Goal: Information Seeking & Learning: Learn about a topic

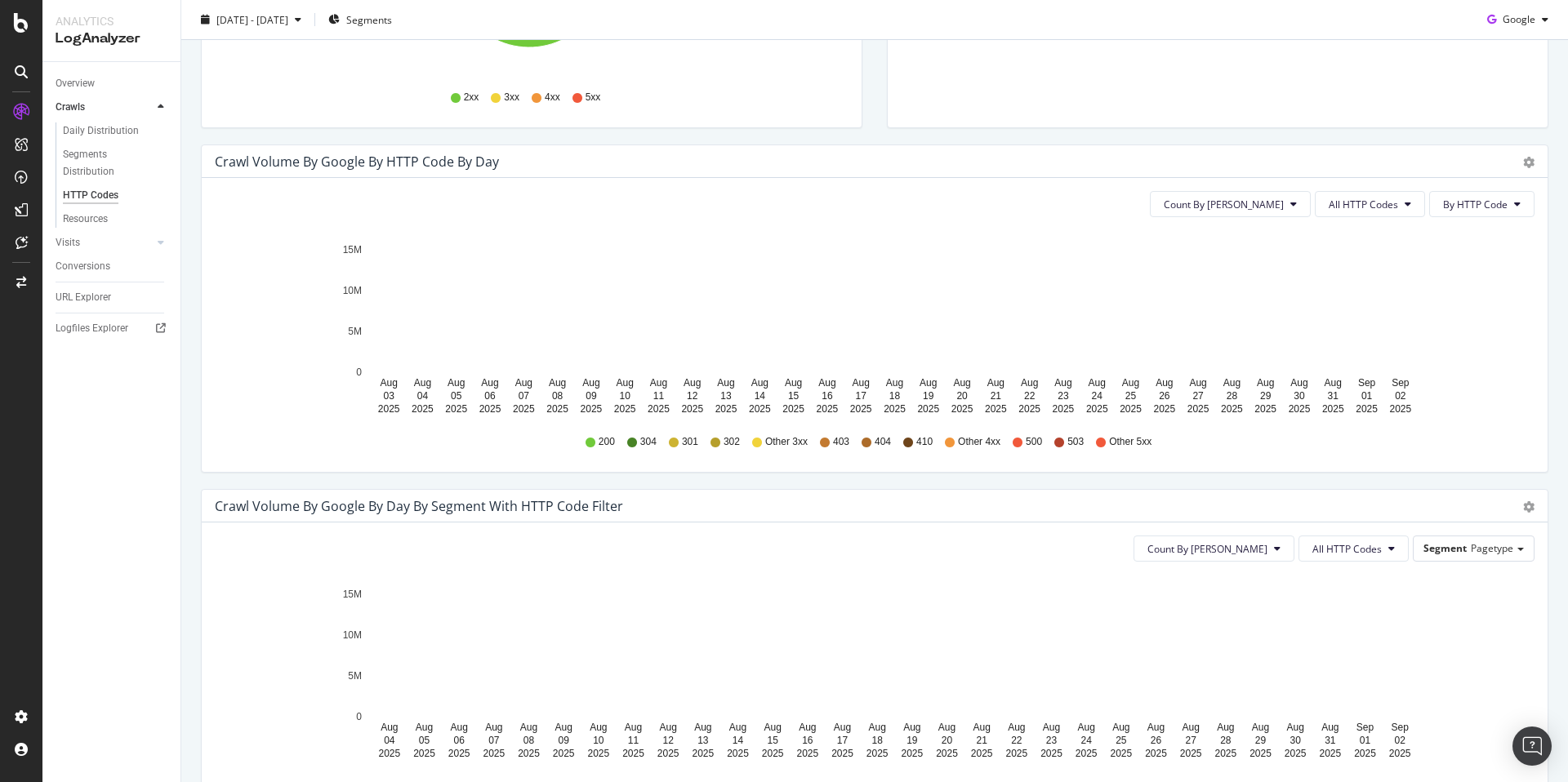
scroll to position [421, 0]
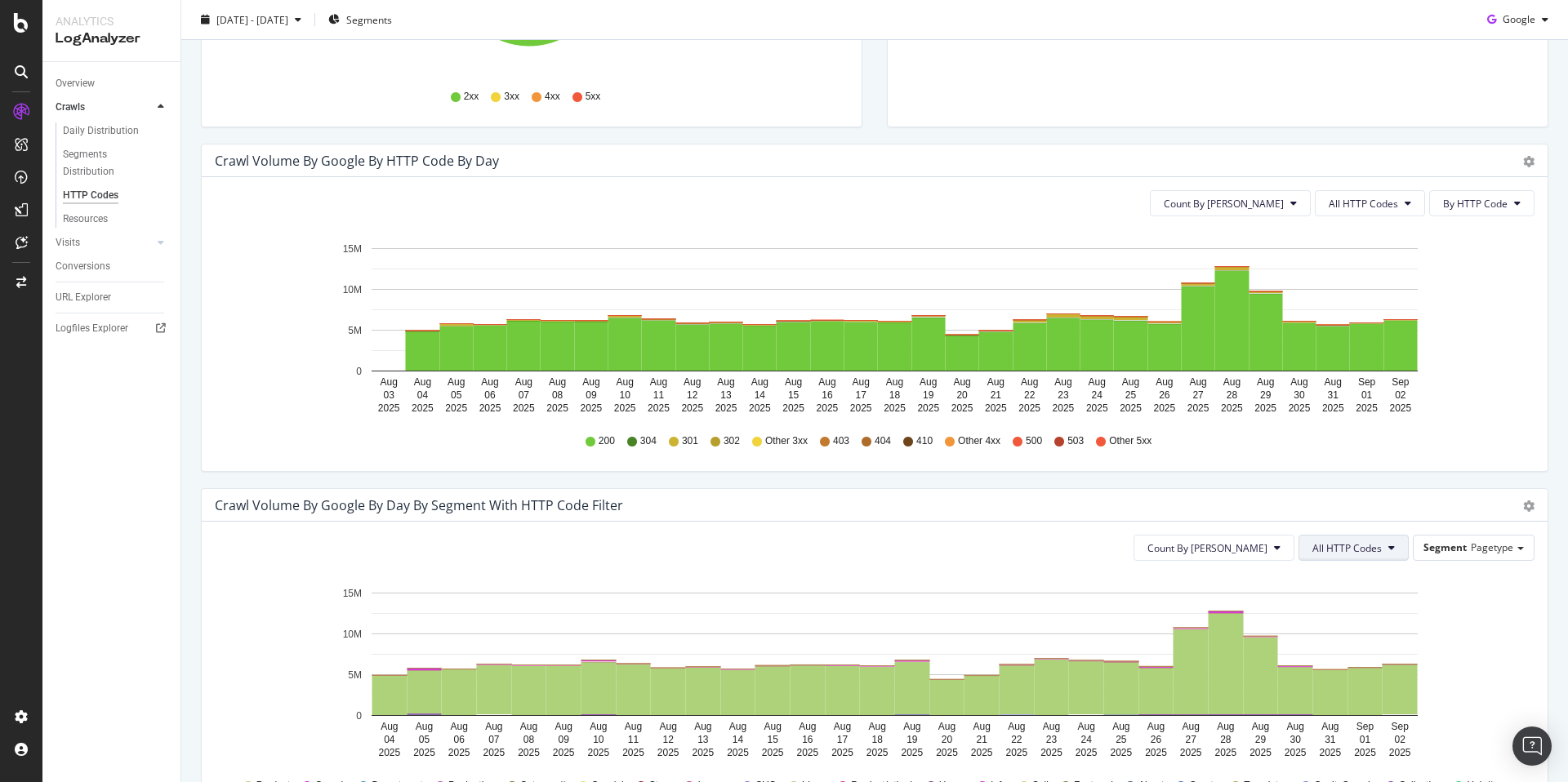
click at [1388, 549] on icon at bounding box center [1391, 548] width 7 height 10
click at [1363, 447] on span "Bad HTTP Codes" at bounding box center [1343, 442] width 83 height 14
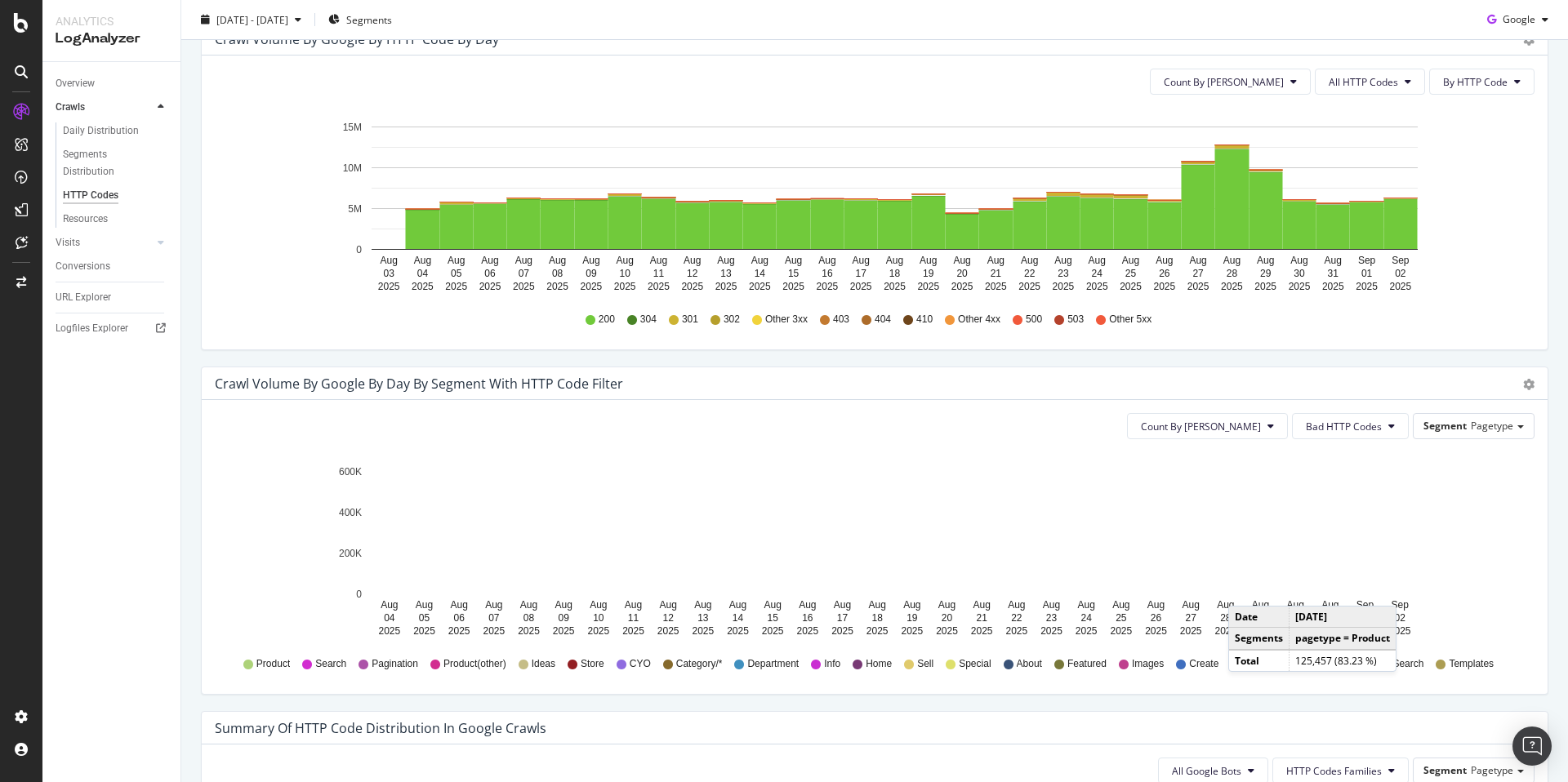
scroll to position [278, 0]
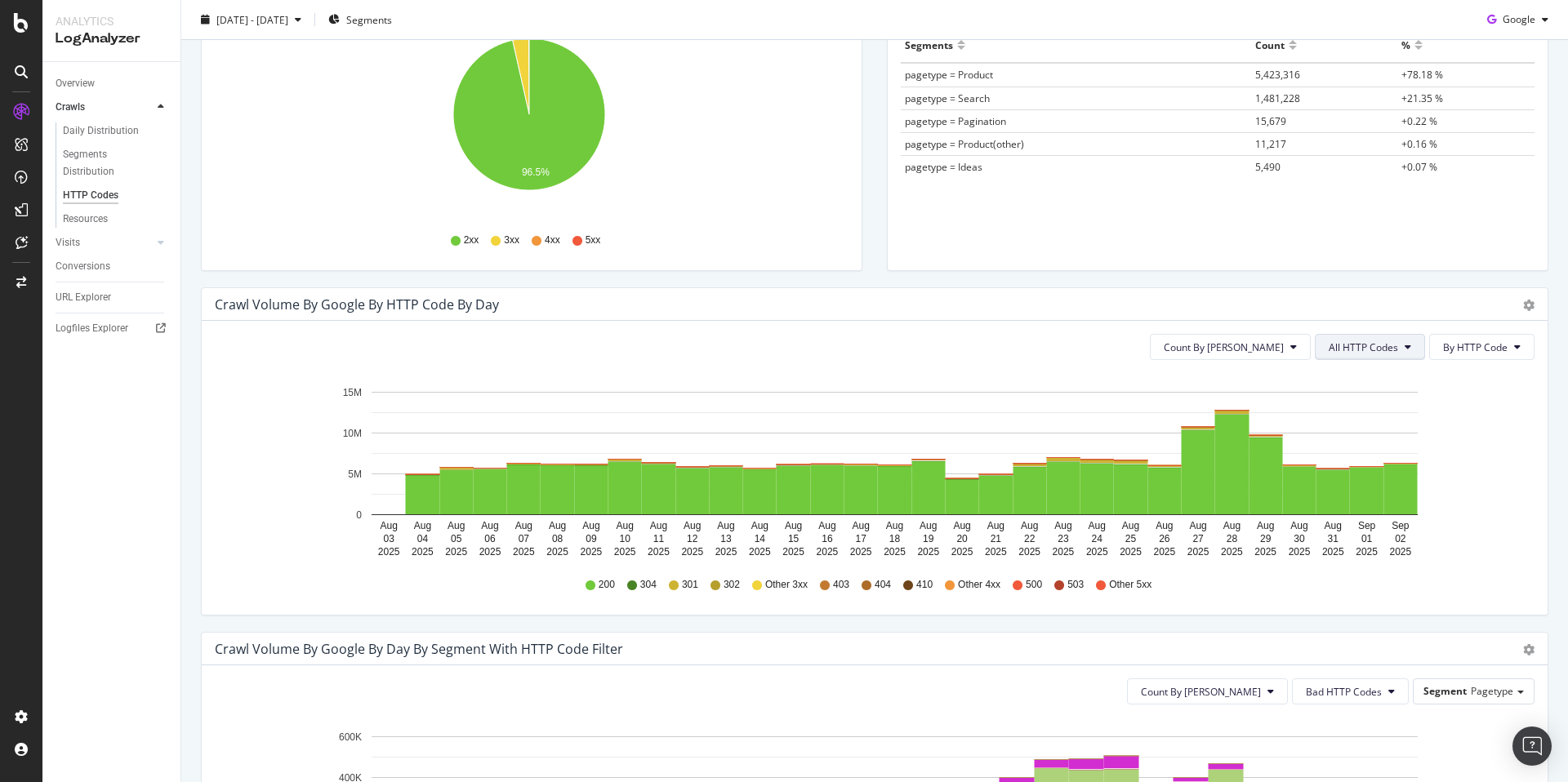
click at [1357, 341] on span "All HTTP Codes" at bounding box center [1362, 347] width 69 height 14
click at [1383, 495] on span "4xx family" at bounding box center [1360, 499] width 83 height 14
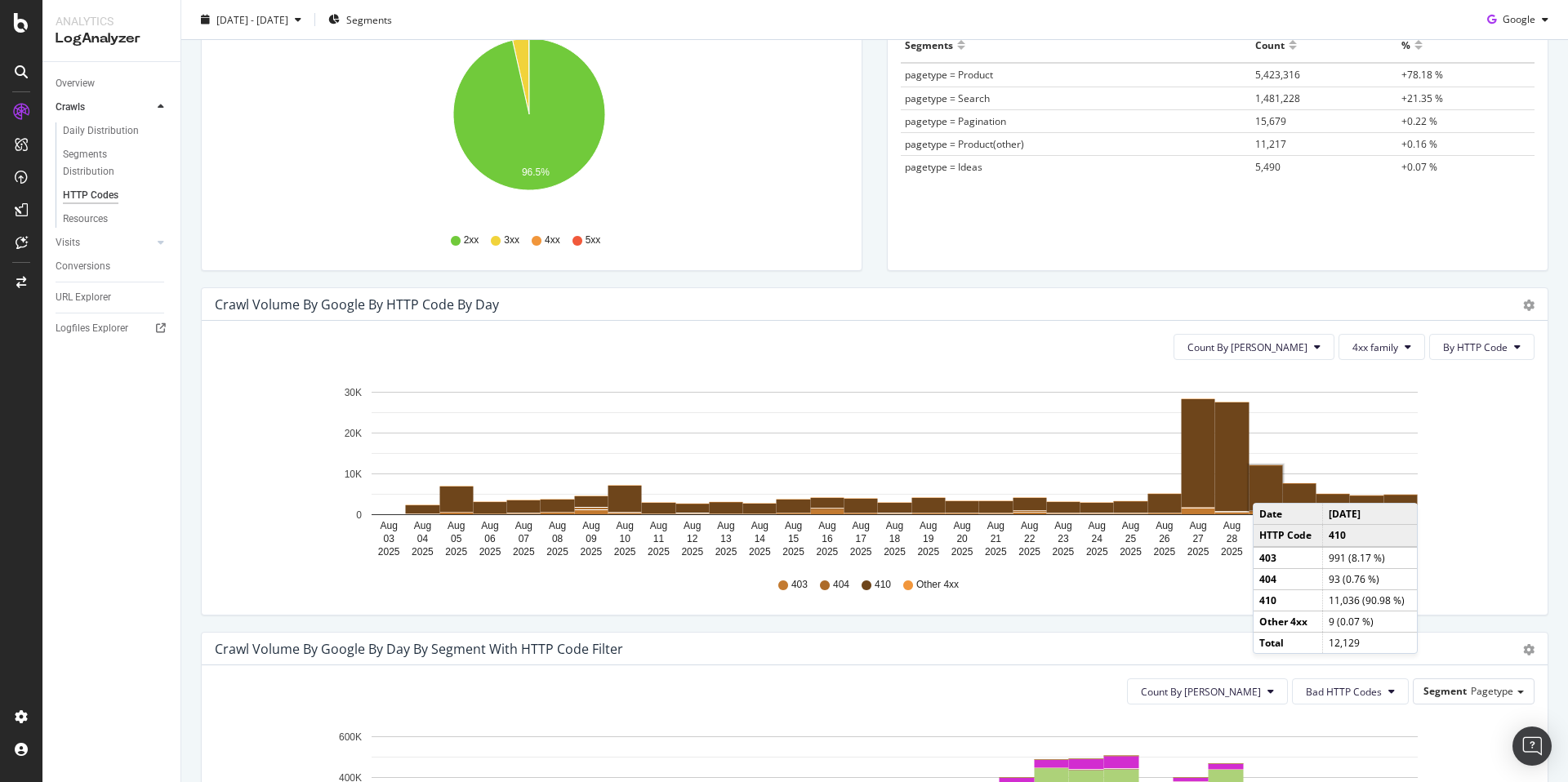
click at [1269, 486] on rect "A chart." at bounding box center [1265, 487] width 33 height 45
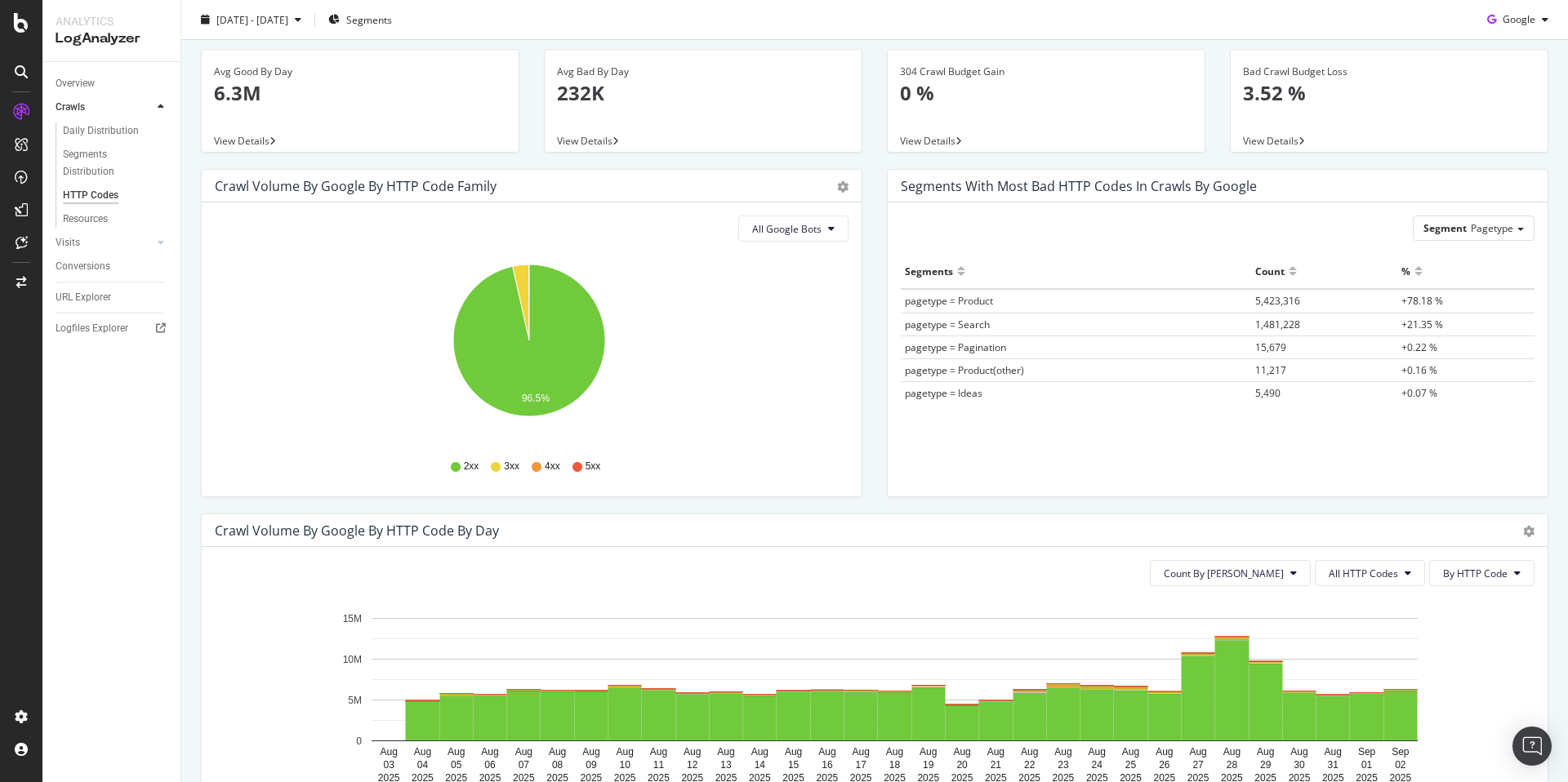
scroll to position [156, 0]
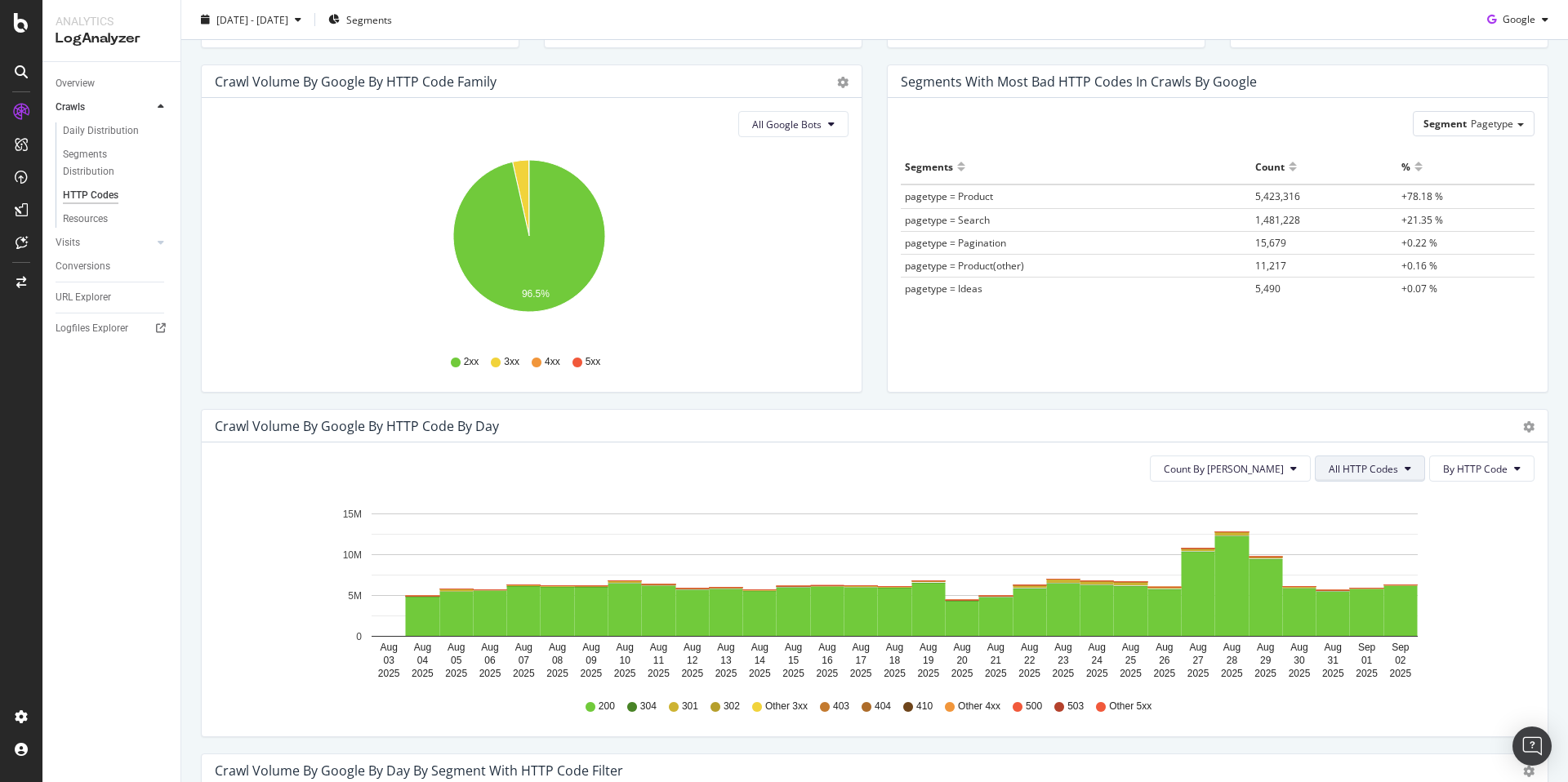
click at [1378, 459] on button "All HTTP Codes" at bounding box center [1370, 468] width 110 height 26
click at [1352, 625] on span "4xx family" at bounding box center [1360, 621] width 83 height 14
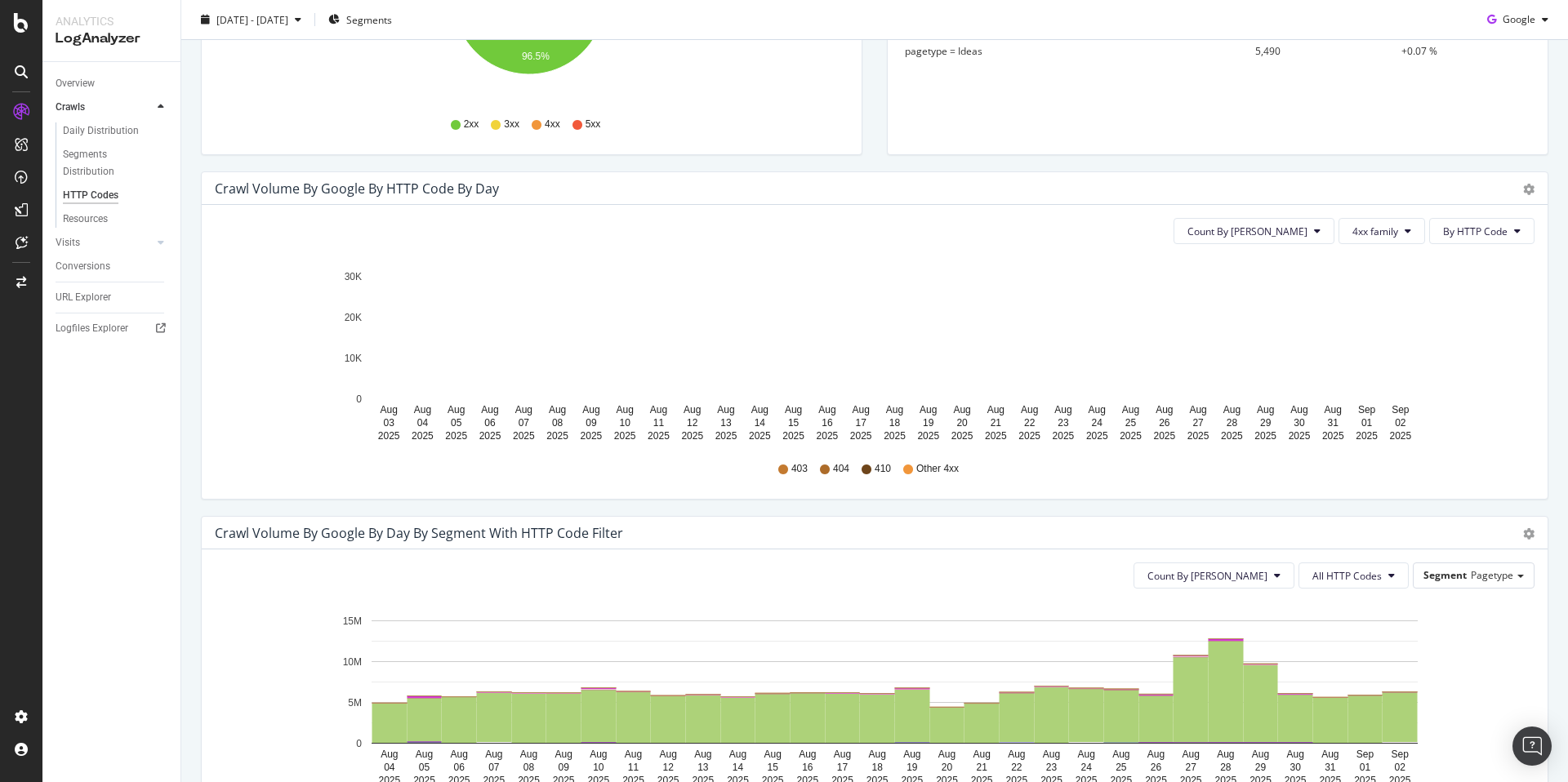
scroll to position [394, 0]
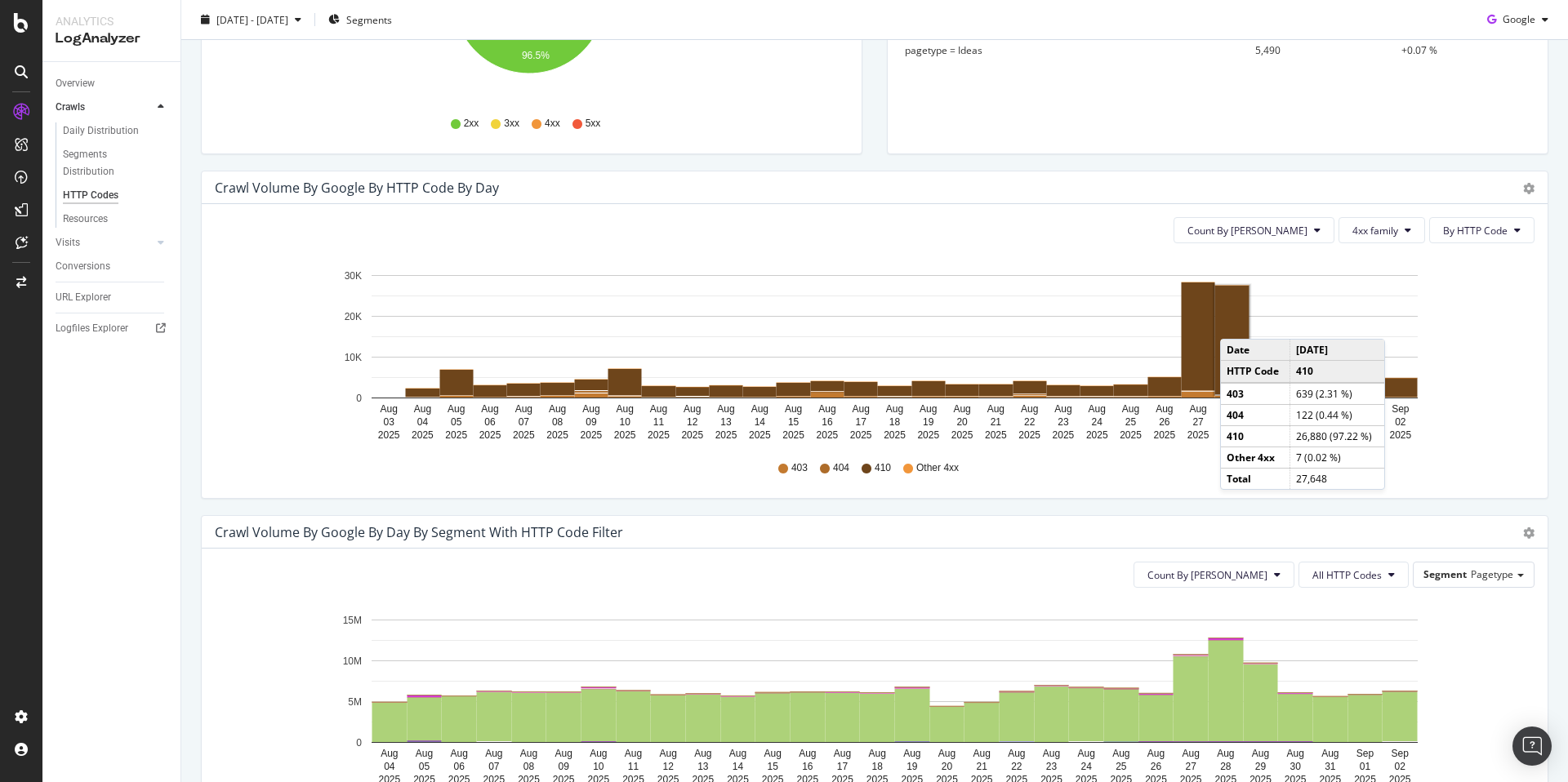
click at [1236, 323] on rect "A chart." at bounding box center [1232, 340] width 34 height 108
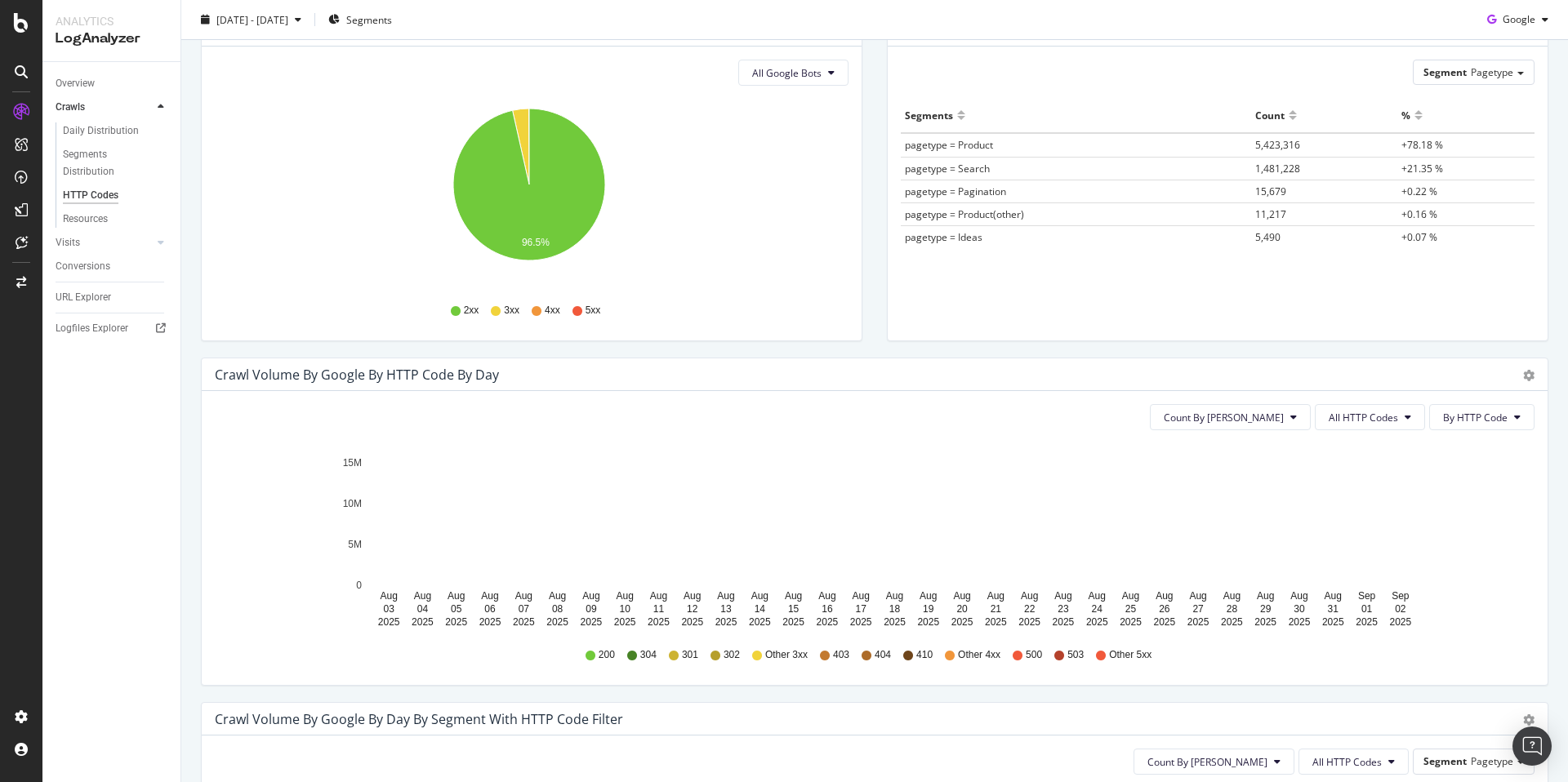
scroll to position [217, 0]
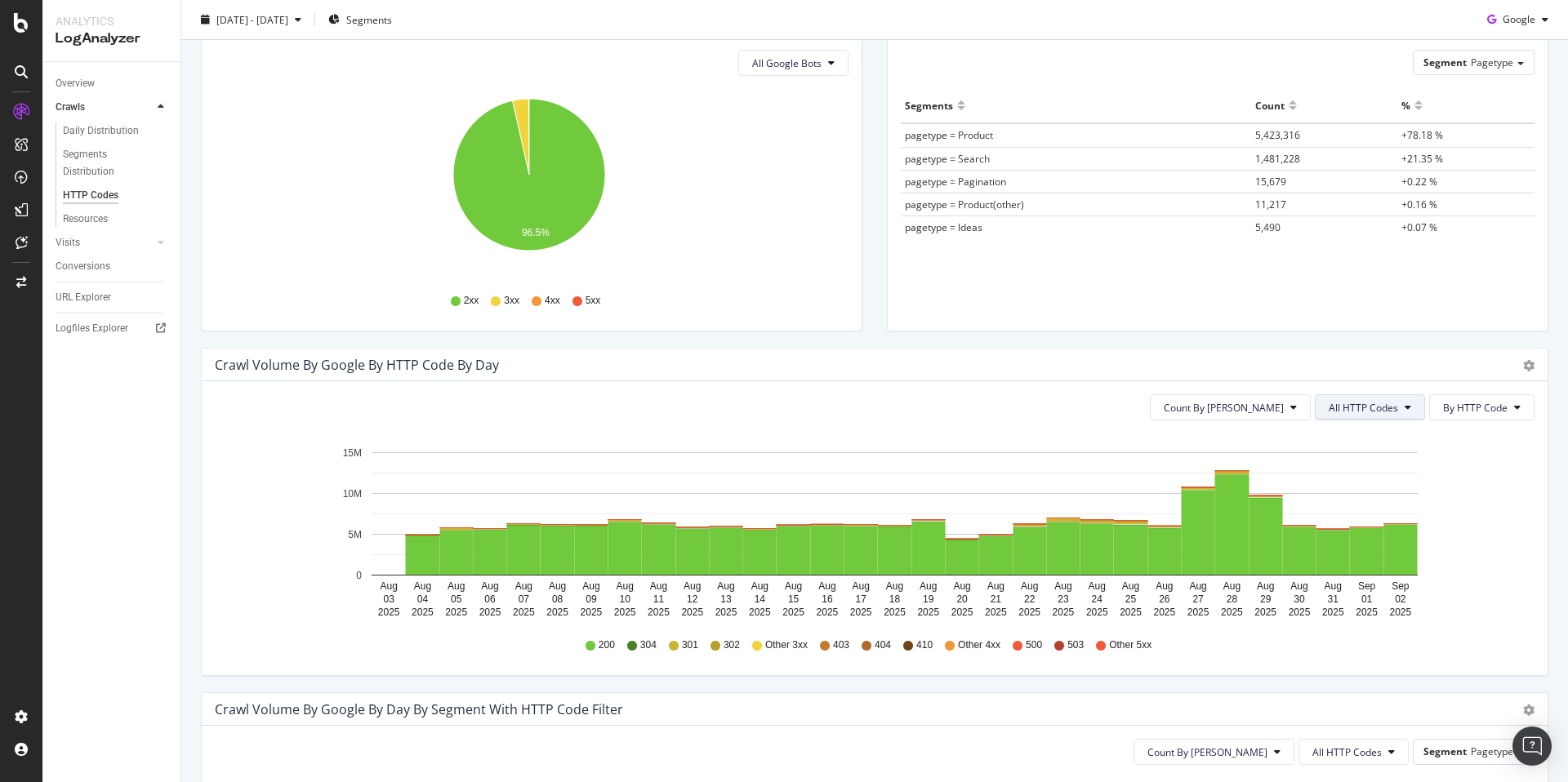
click at [1376, 418] on button "All HTTP Codes" at bounding box center [1370, 406] width 110 height 26
click at [1388, 555] on span "4xx family" at bounding box center [1360, 560] width 83 height 14
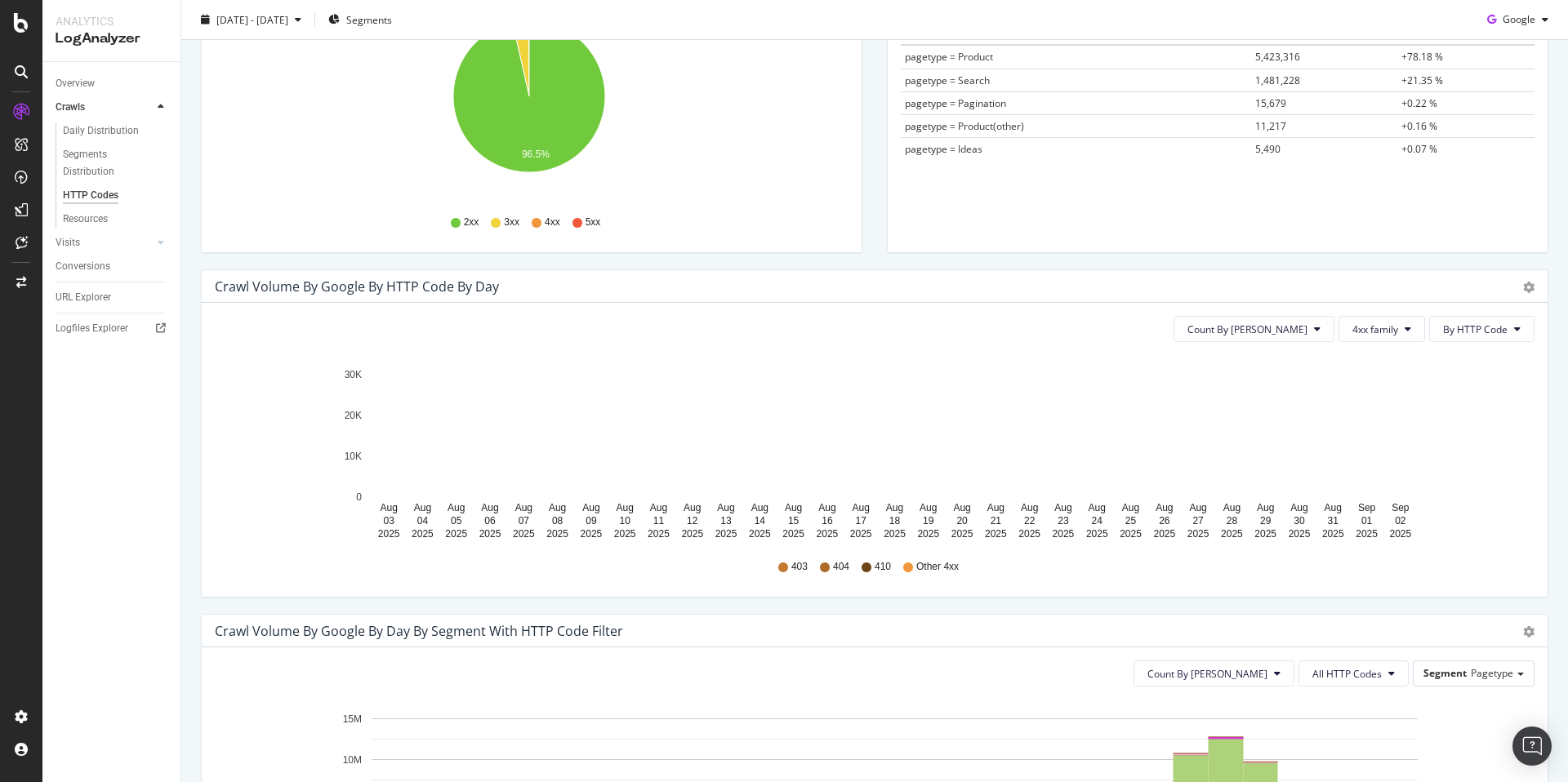
scroll to position [308, 0]
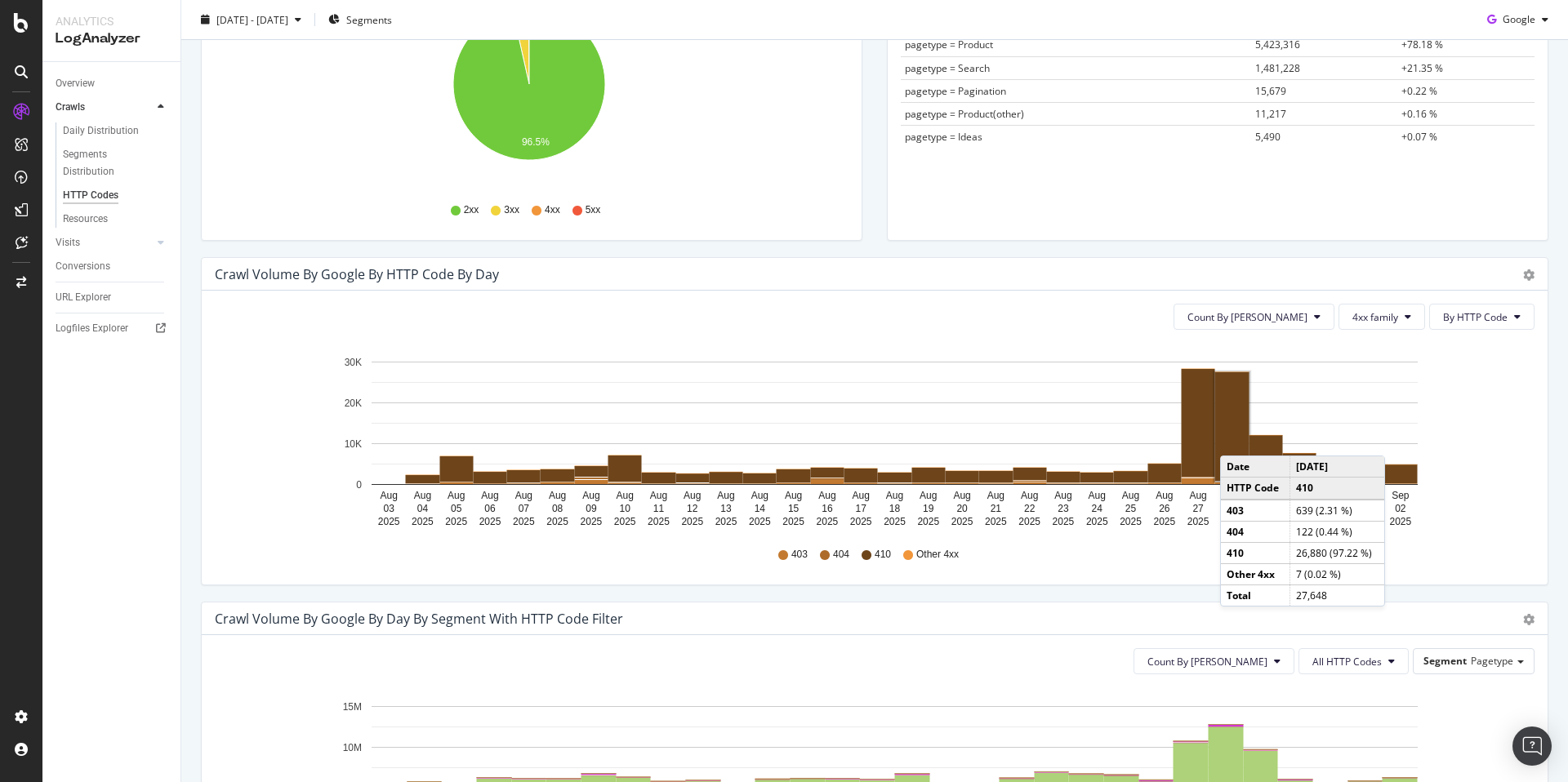
click at [1235, 439] on rect "A chart." at bounding box center [1232, 426] width 34 height 108
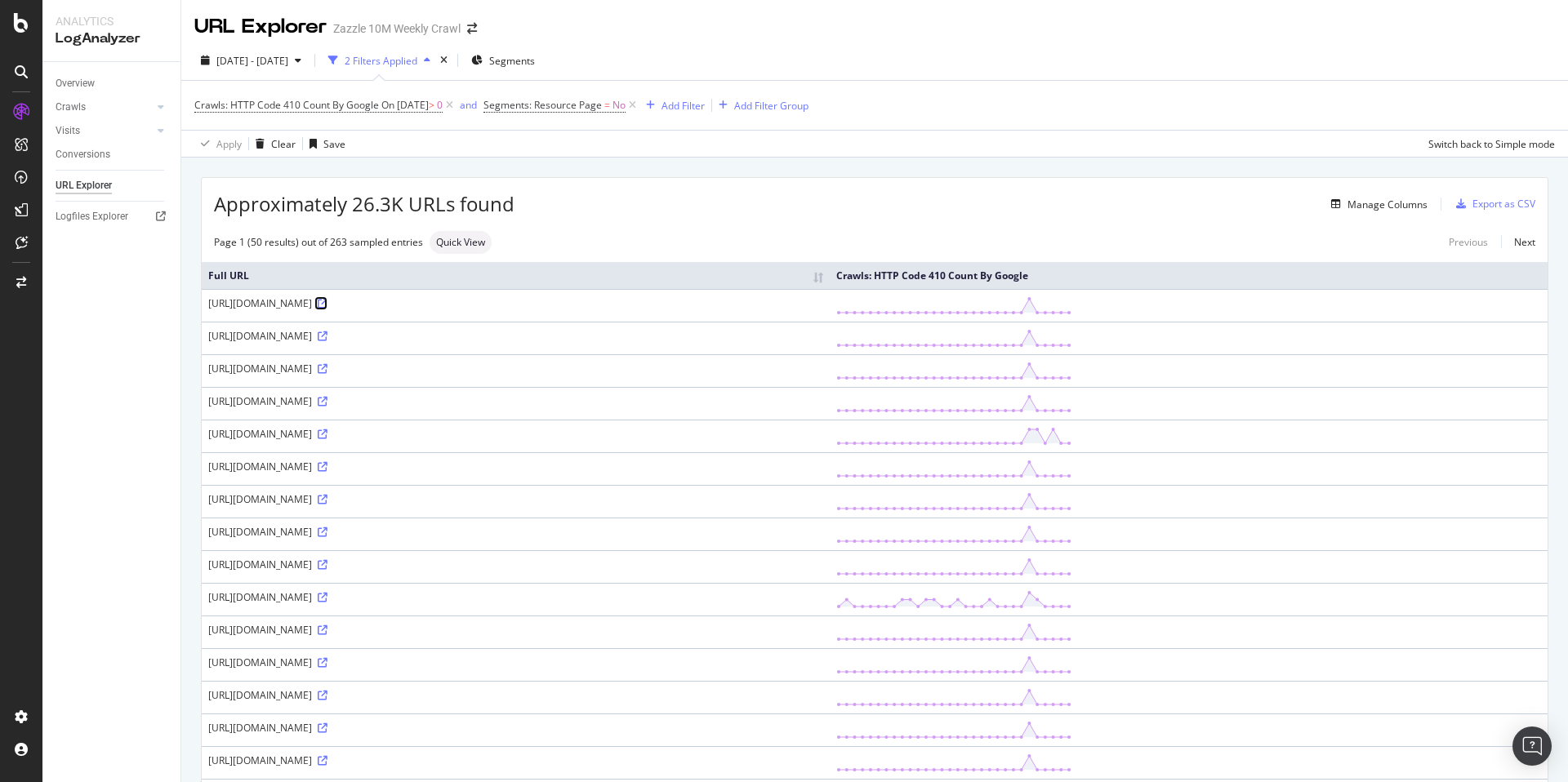
click at [327, 301] on icon at bounding box center [323, 303] width 10 height 10
click at [327, 339] on icon at bounding box center [323, 336] width 10 height 10
click at [727, 402] on div "https://www.zazzle.com/139_colorful_abstract_tribal_tattoo_art_two_tone_coffee_…" at bounding box center [516, 401] width 615 height 14
click at [719, 401] on div "https://www.zazzle.com/139_colorful_abstract_tribal_tattoo_art_two_tone_coffee_…" at bounding box center [516, 401] width 615 height 14
click at [327, 402] on icon at bounding box center [323, 401] width 10 height 10
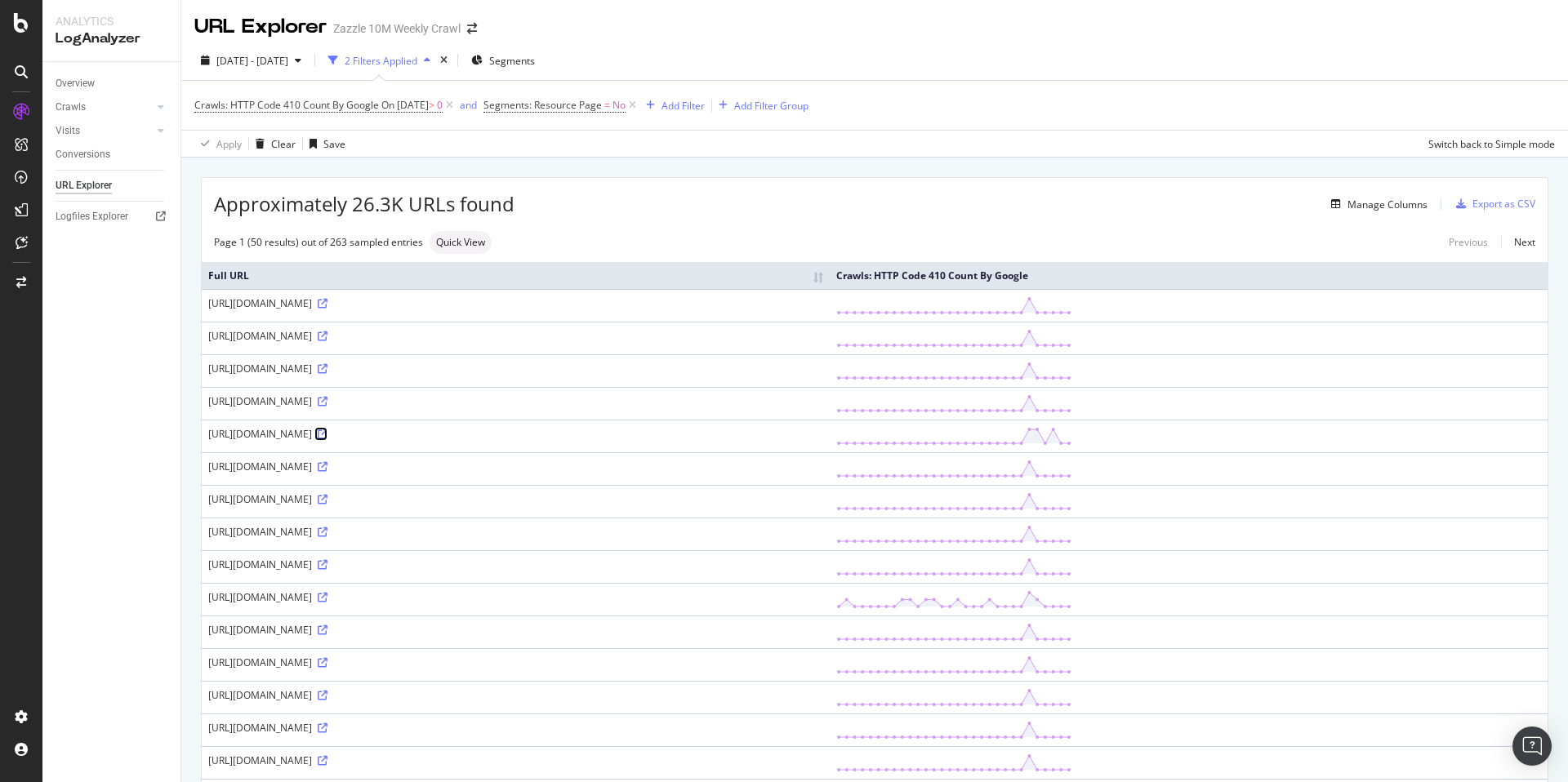
click at [327, 437] on icon at bounding box center [323, 434] width 10 height 10
click at [327, 563] on icon at bounding box center [323, 565] width 10 height 10
click at [327, 631] on icon at bounding box center [323, 630] width 10 height 10
click at [327, 303] on icon at bounding box center [323, 303] width 10 height 10
click at [327, 401] on icon at bounding box center [323, 401] width 10 height 10
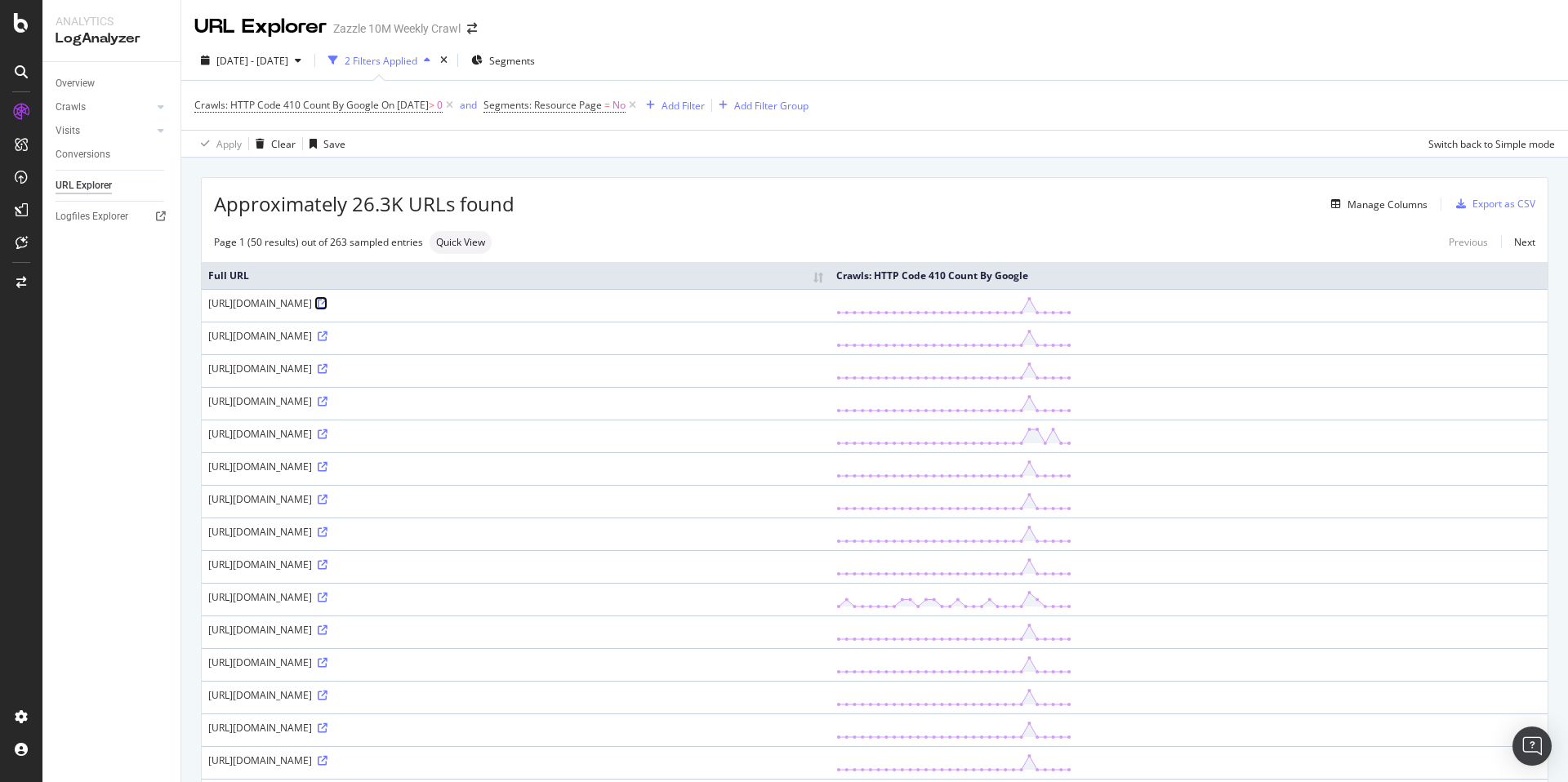
click at [327, 303] on icon at bounding box center [323, 303] width 10 height 10
